Goal: Task Accomplishment & Management: Complete application form

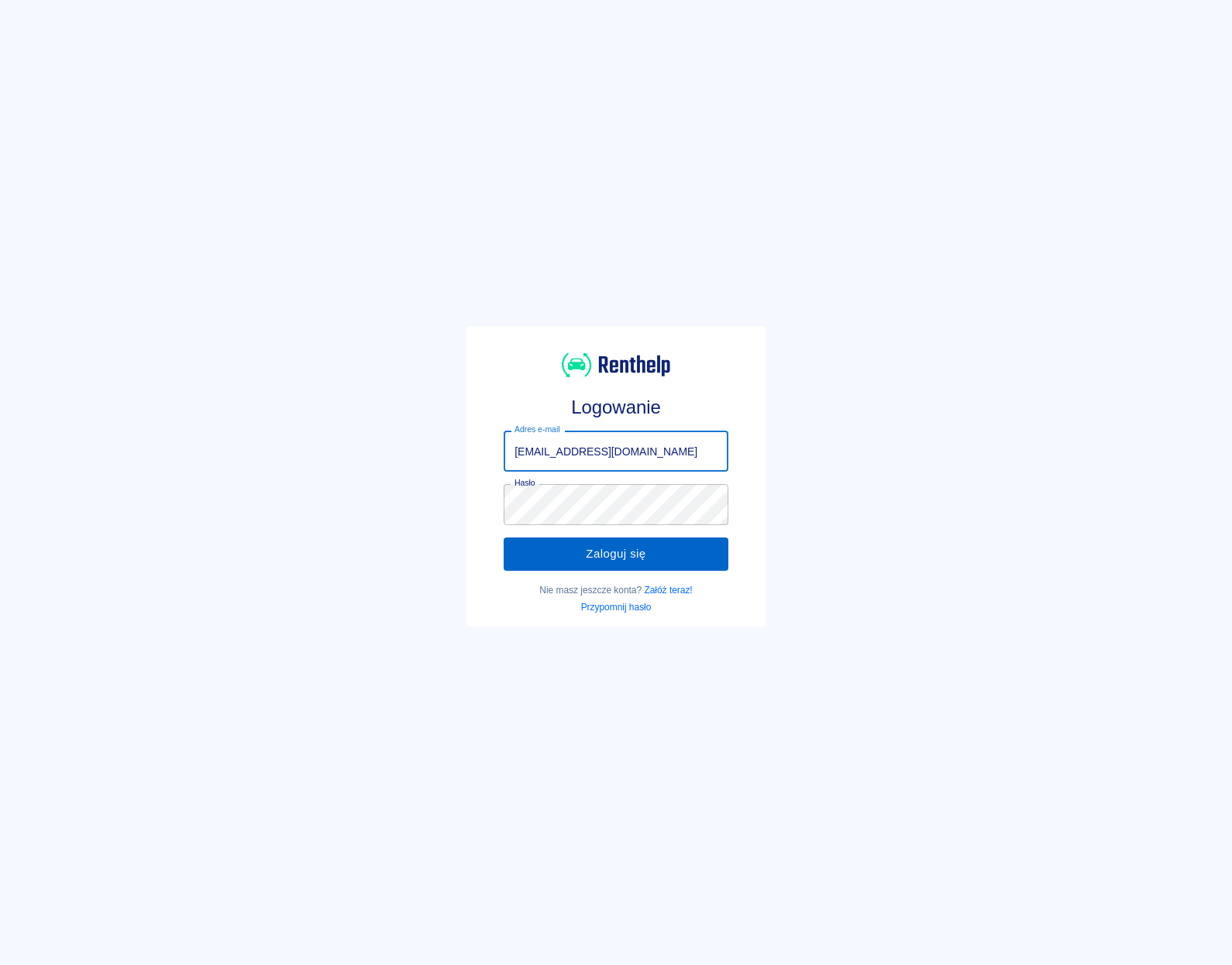
type input "[EMAIL_ADDRESS][DOMAIN_NAME]"
click at [566, 544] on button "Zaloguj się" at bounding box center [616, 554] width 225 height 33
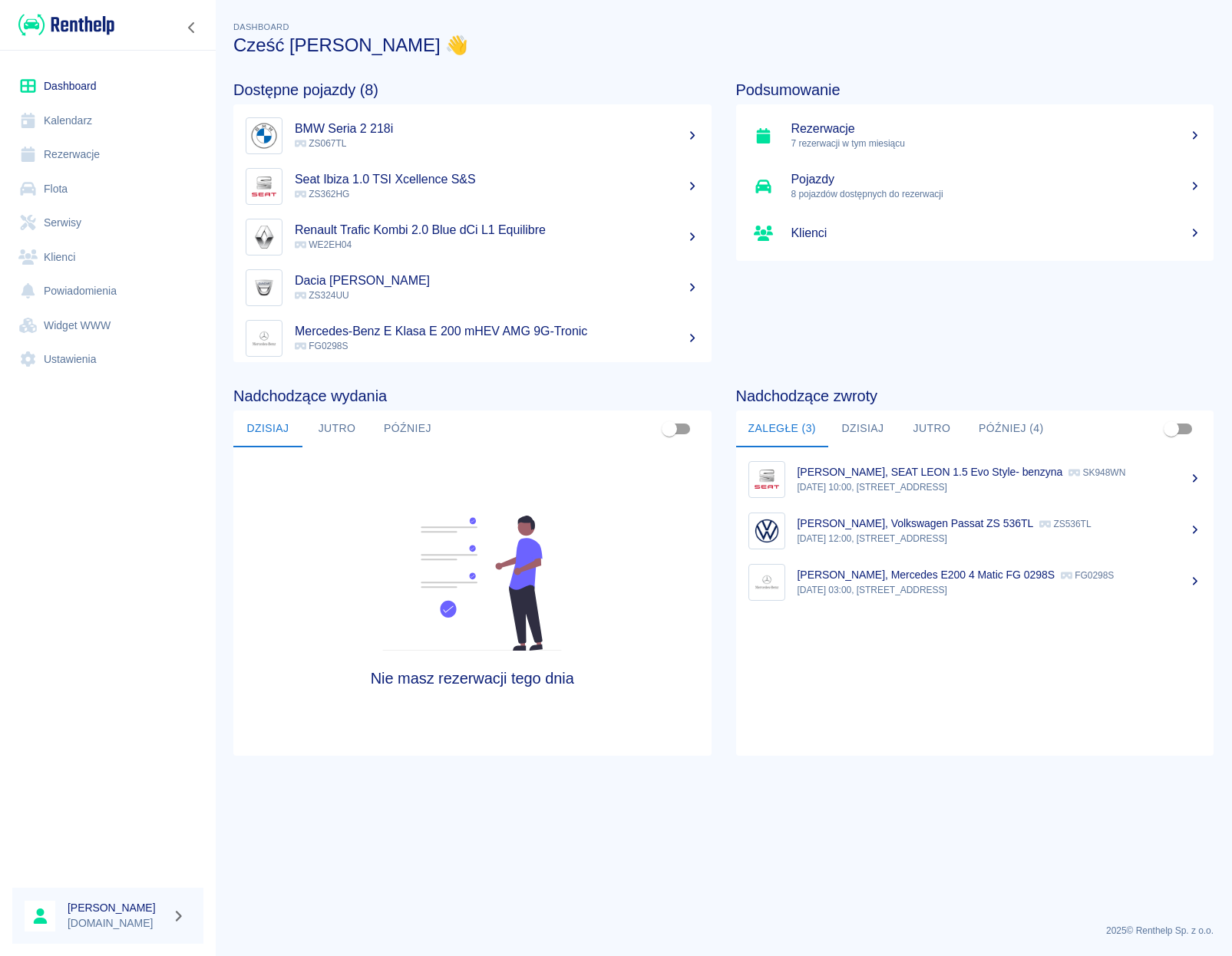
click at [84, 156] on link "Rezerwacje" at bounding box center [108, 155] width 191 height 35
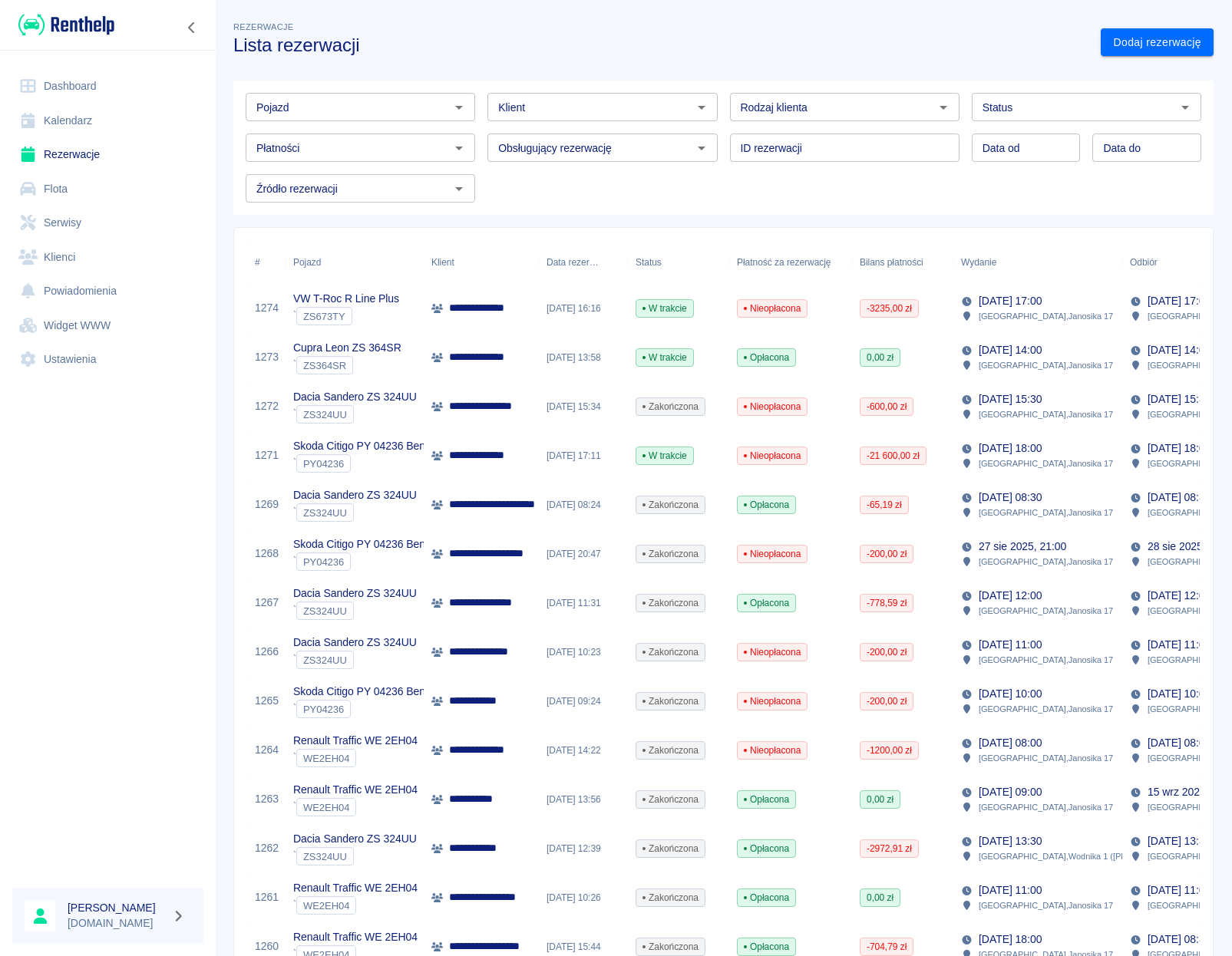
click at [65, 265] on link "Klienci" at bounding box center [108, 258] width 191 height 35
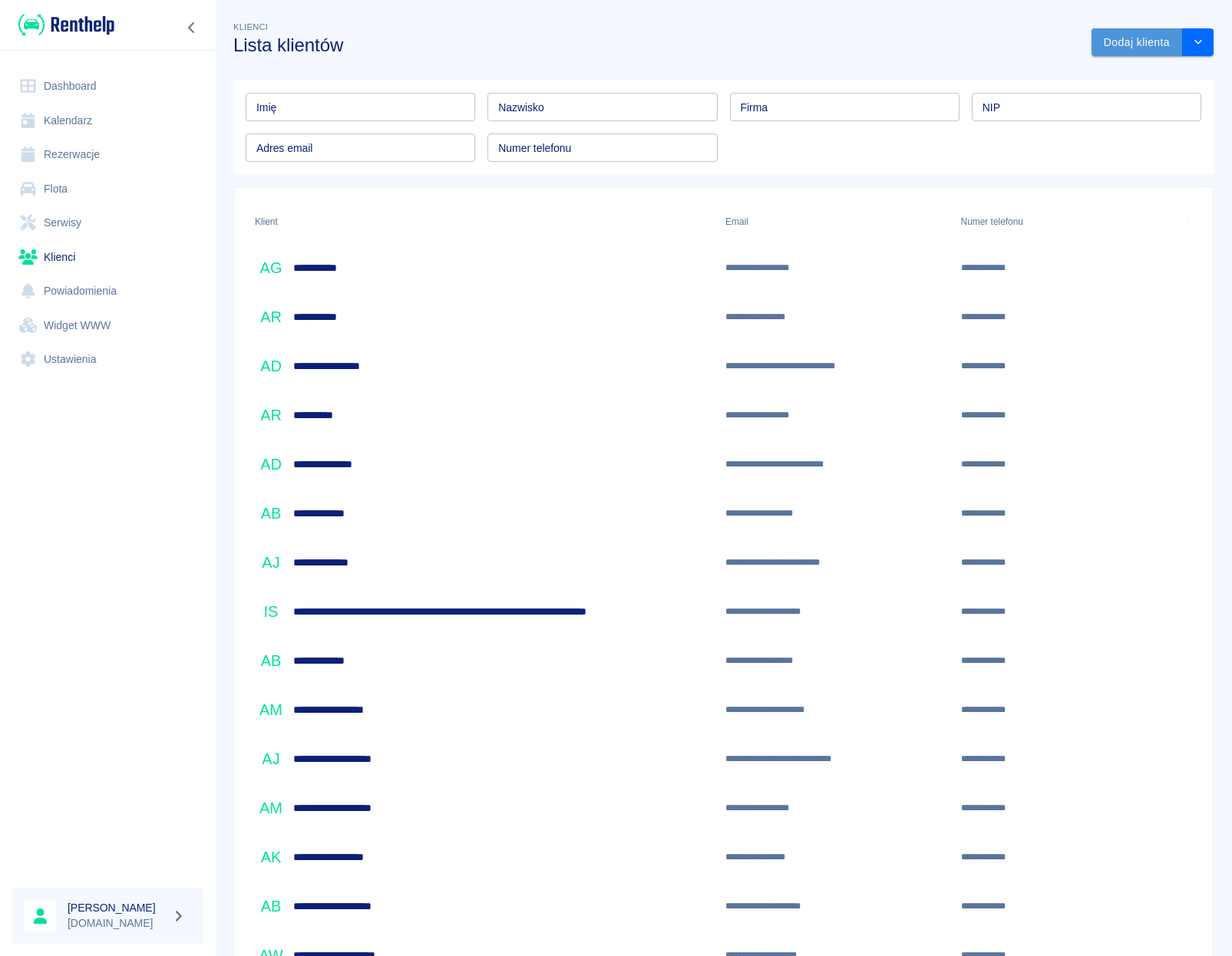
click at [1112, 46] on button "Dodaj klienta" at bounding box center [1137, 42] width 91 height 28
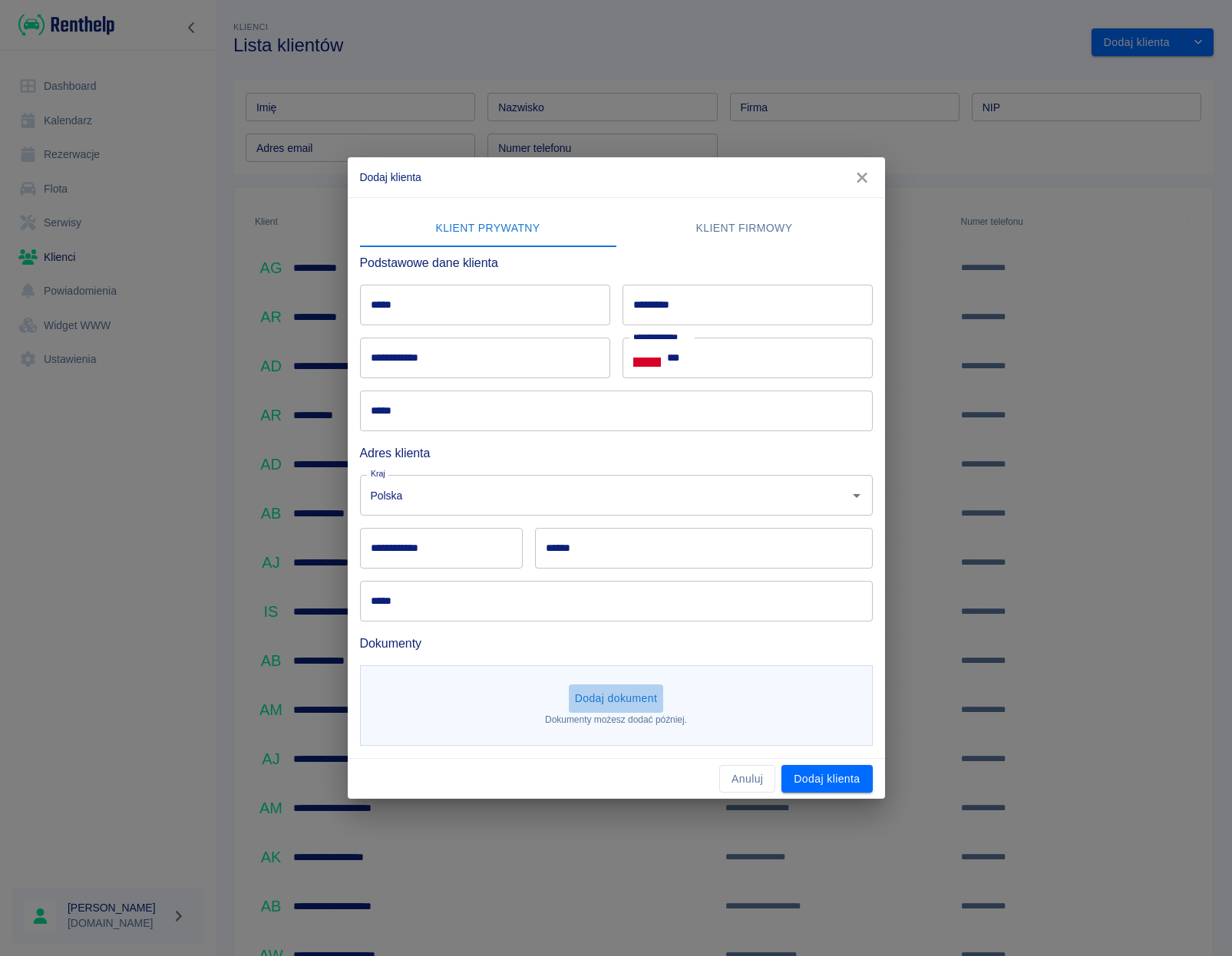
click at [595, 695] on button "Dodaj dokument" at bounding box center [616, 698] width 95 height 28
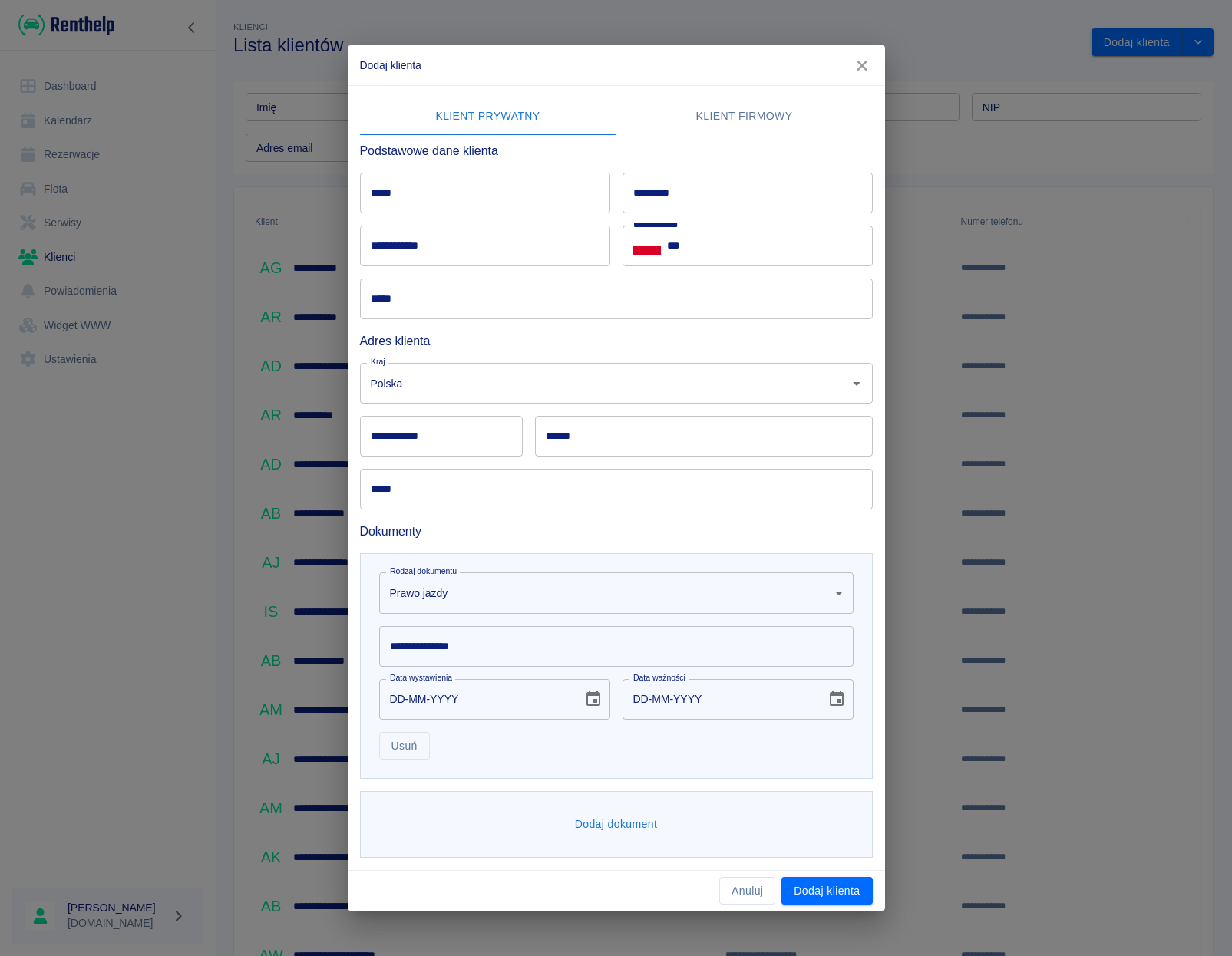
click at [547, 601] on body "**********" at bounding box center [616, 478] width 1232 height 956
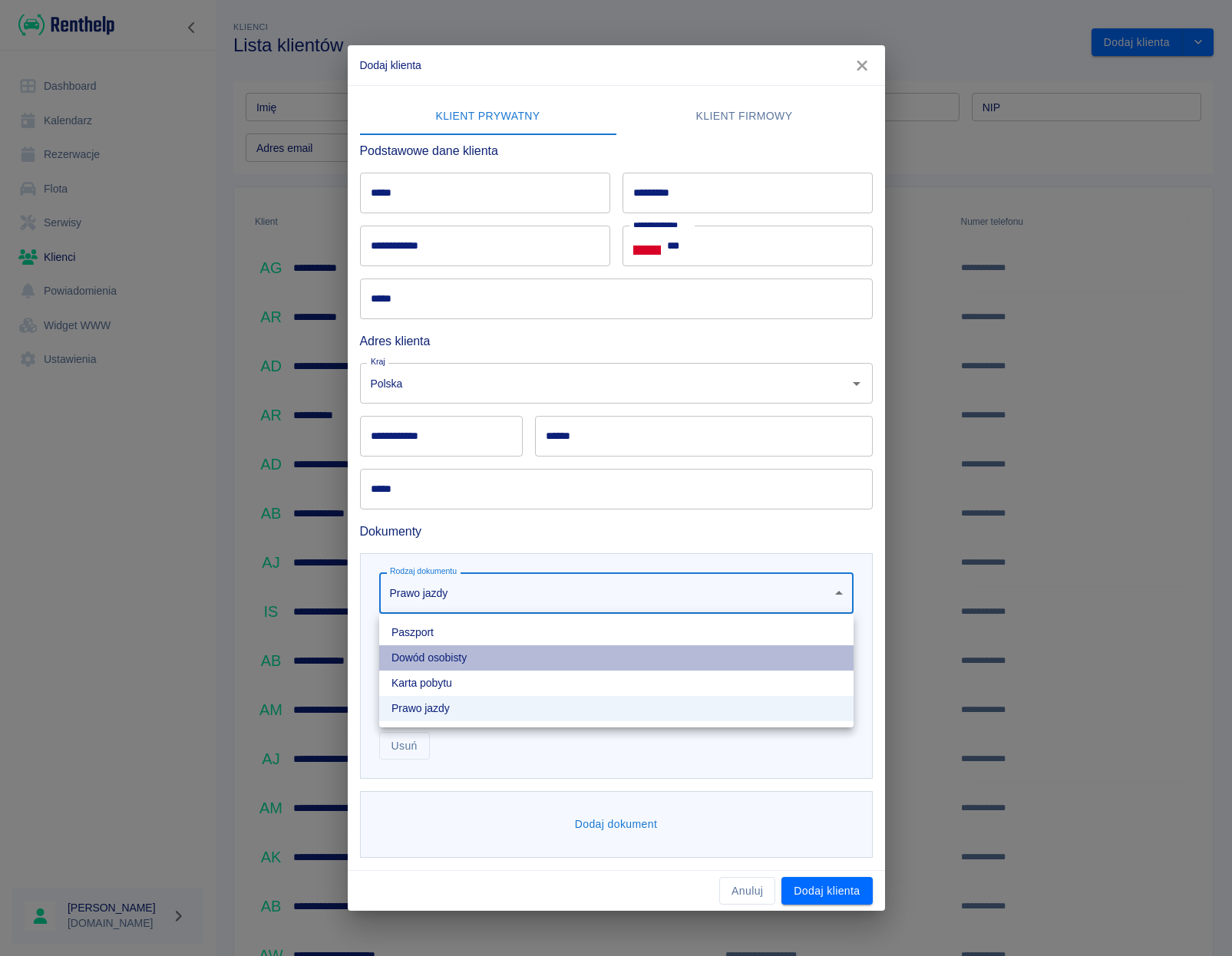
click at [482, 659] on li "Dowód osobisty" at bounding box center [616, 658] width 474 height 26
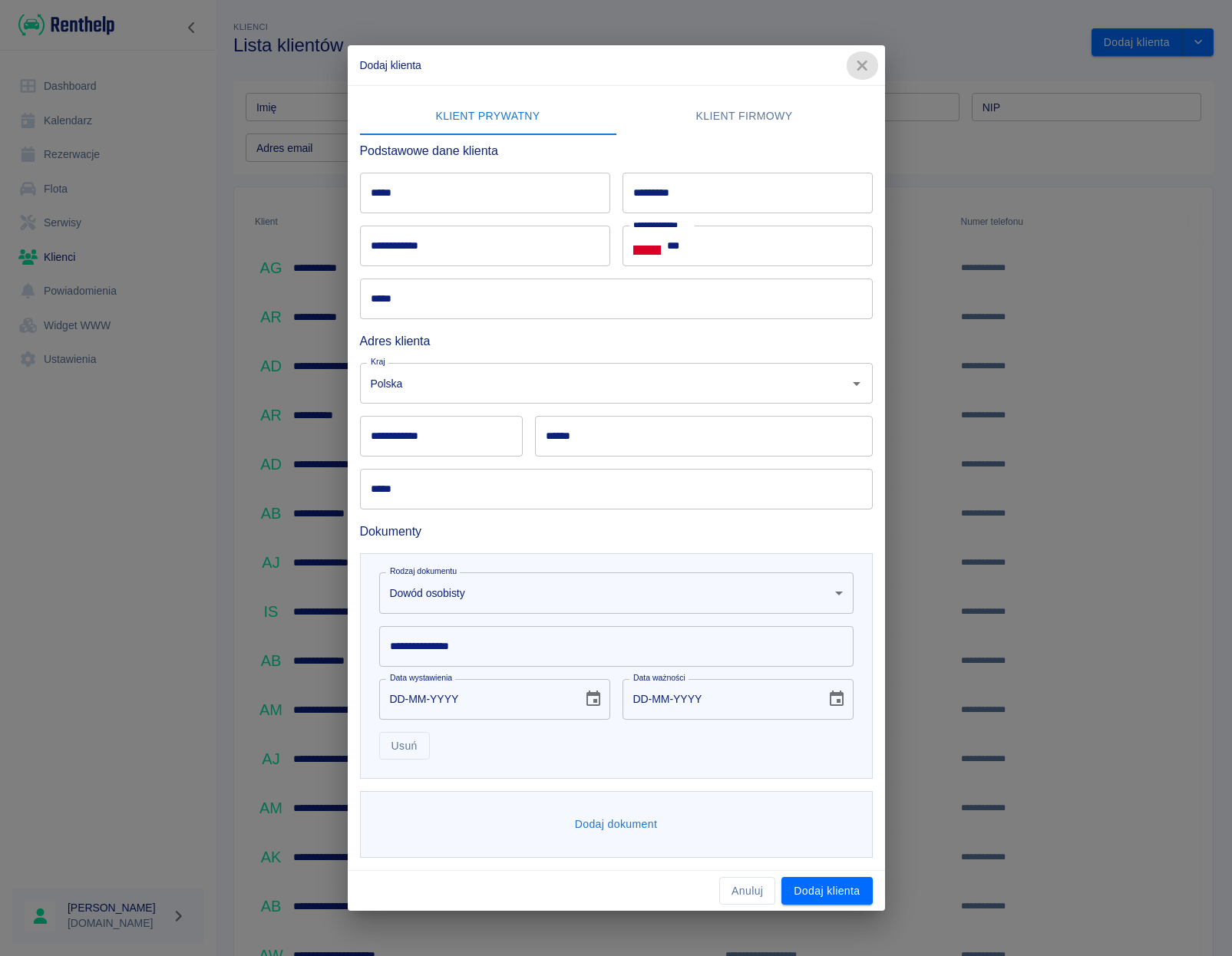
click at [864, 70] on icon "button" at bounding box center [862, 65] width 20 height 16
